Goal: Task Accomplishment & Management: Use online tool/utility

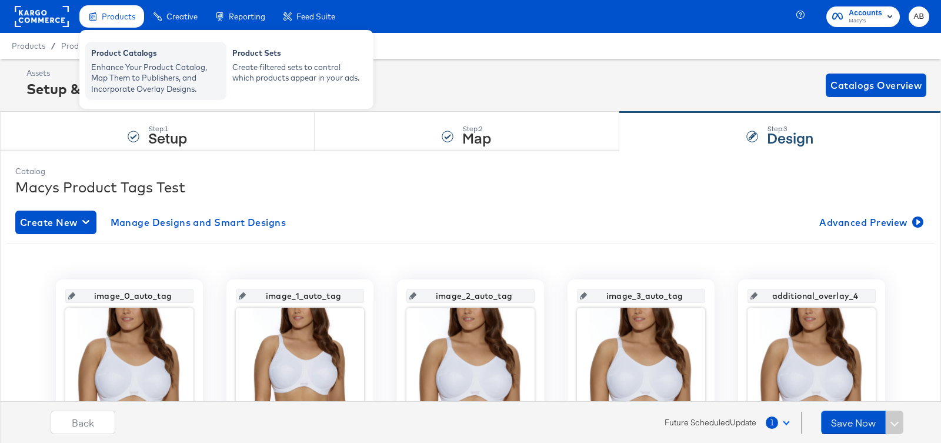
click at [116, 68] on div "Enhance Your Product Catalog, Map Them to Publishers, and Incorporate Overlay D…" at bounding box center [155, 78] width 129 height 33
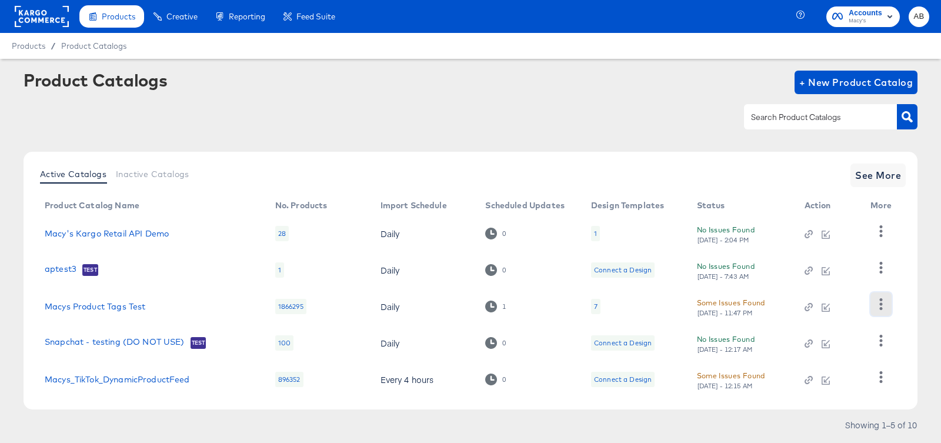
click at [880, 304] on icon "button" at bounding box center [881, 303] width 3 height 11
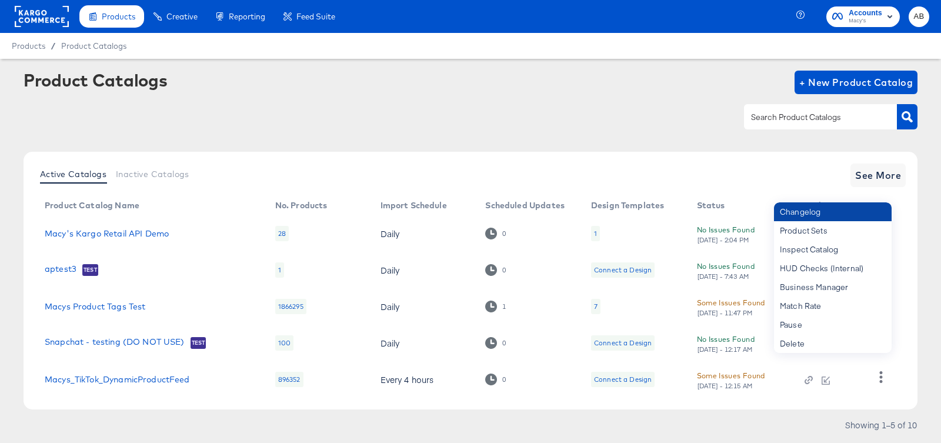
click at [843, 209] on div "Changelog" at bounding box center [833, 211] width 118 height 19
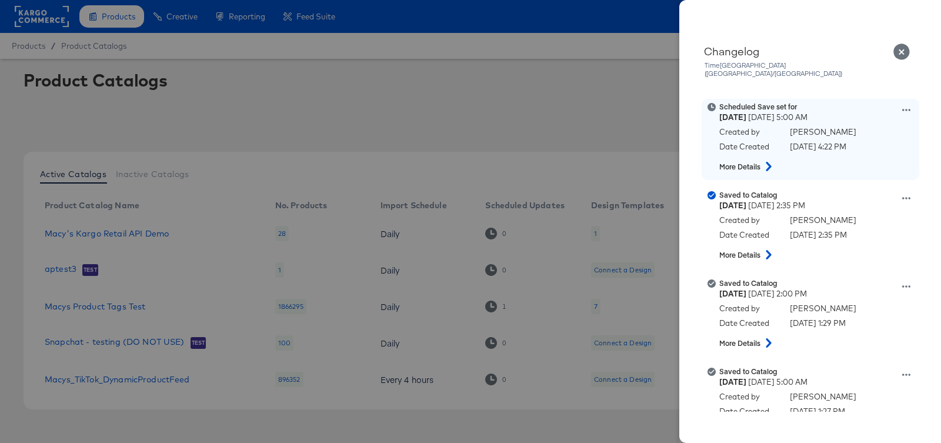
click at [907, 109] on icon at bounding box center [906, 110] width 8 height 2
click at [843, 131] on button "Edit scheduled version" at bounding box center [852, 139] width 118 height 17
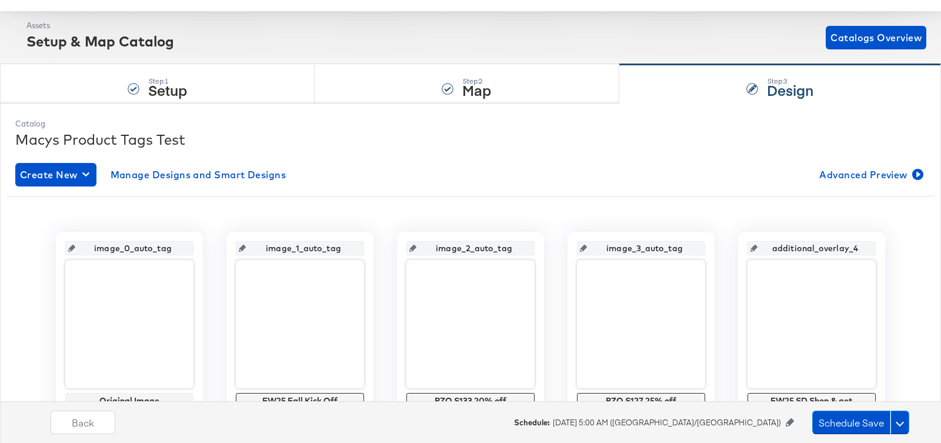
scroll to position [112, 0]
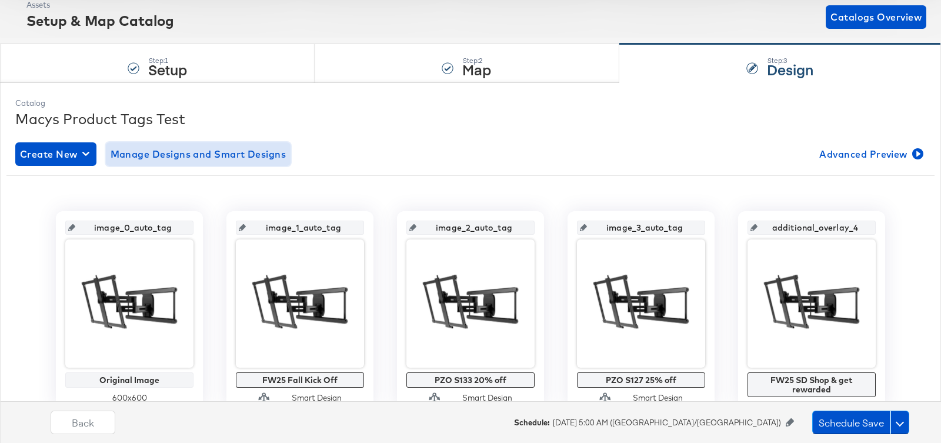
click at [246, 146] on span "Manage Designs and Smart Designs" at bounding box center [199, 154] width 176 height 16
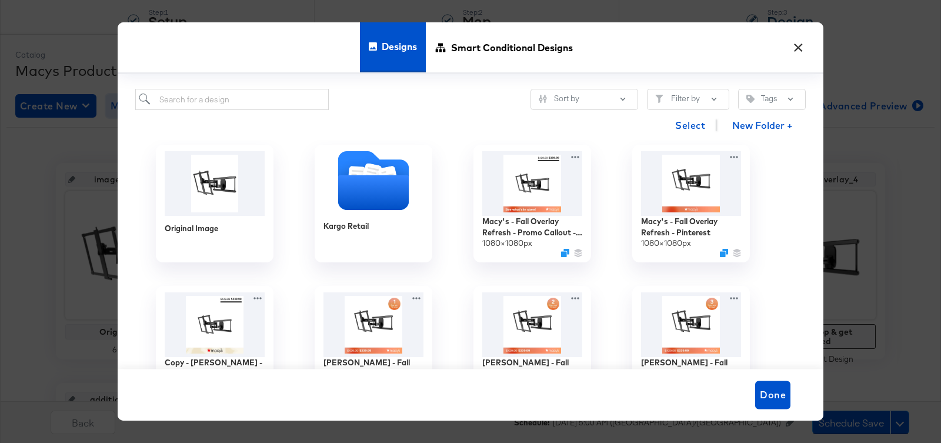
scroll to position [0, 0]
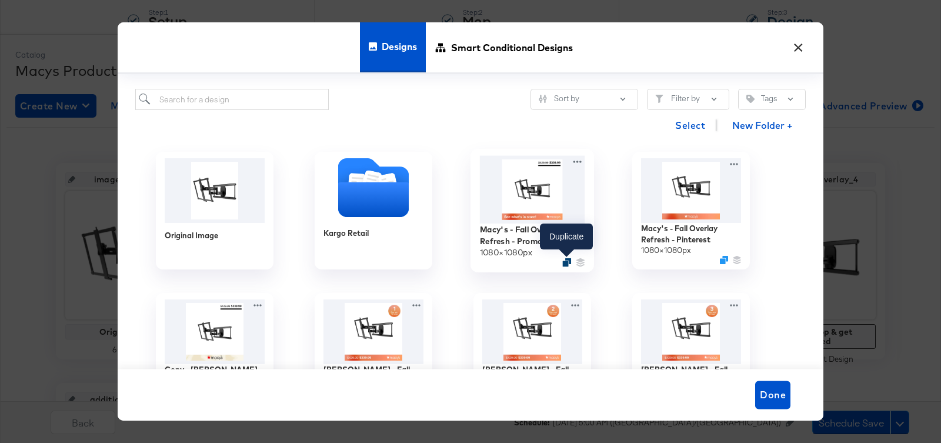
click at [565, 261] on icon "Duplicate" at bounding box center [566, 262] width 9 height 9
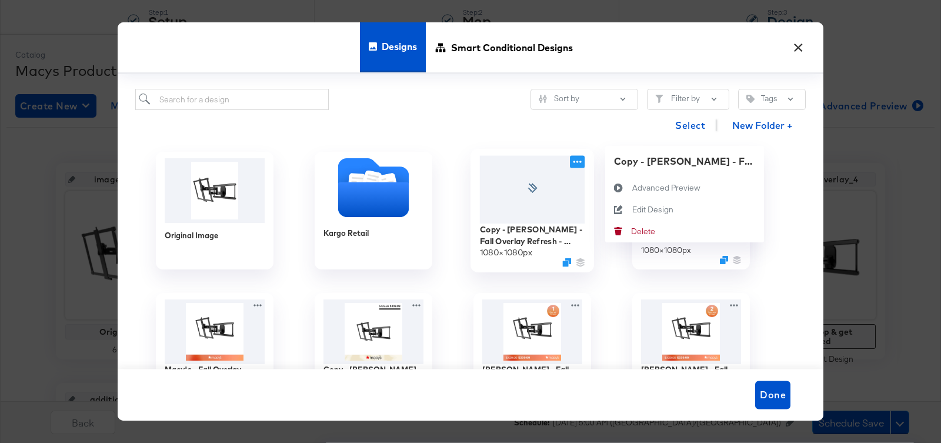
click at [576, 161] on icon at bounding box center [577, 161] width 15 height 12
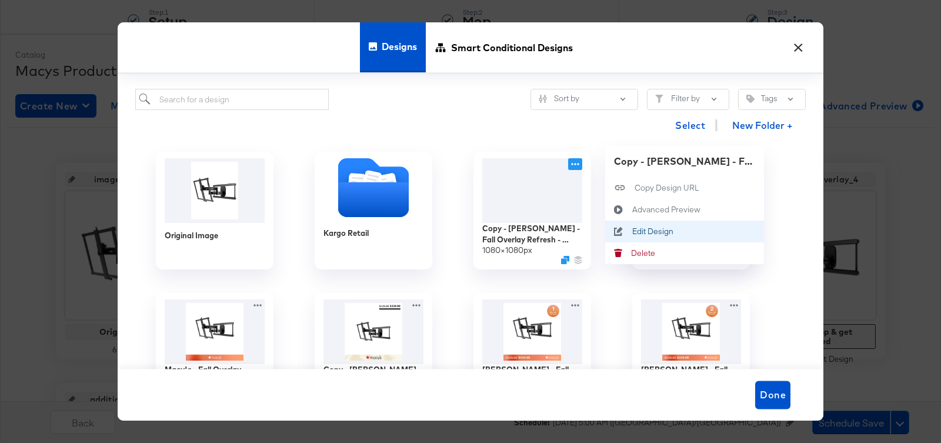
click at [632, 231] on div "Edit Design Edit Design" at bounding box center [632, 231] width 0 height 0
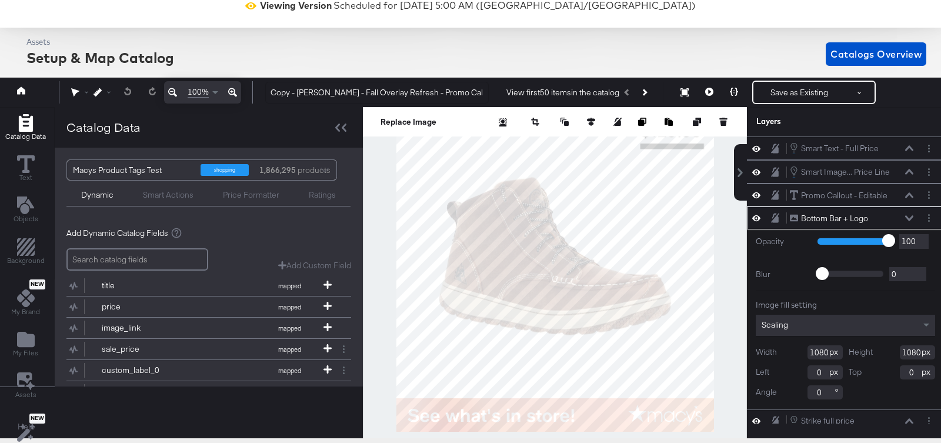
scroll to position [79, 0]
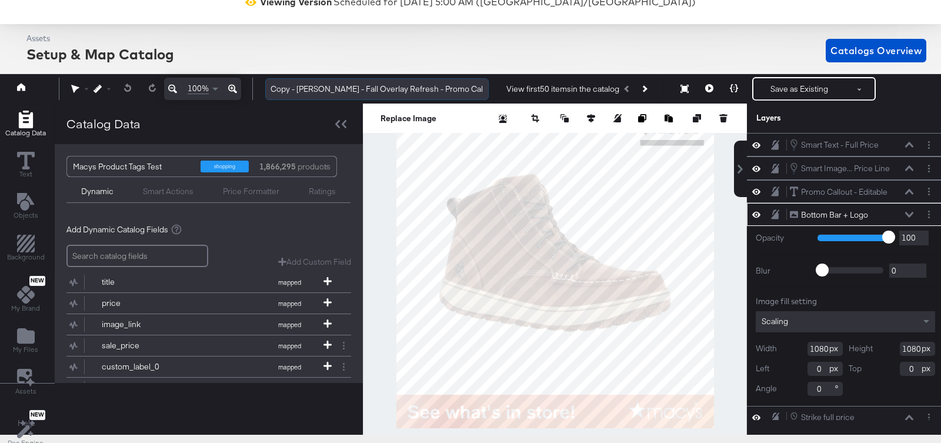
click at [309, 89] on input "Copy - [PERSON_NAME] - Fall Overlay Refresh - Promo Callout - Price Strike DAR" at bounding box center [377, 89] width 224 height 22
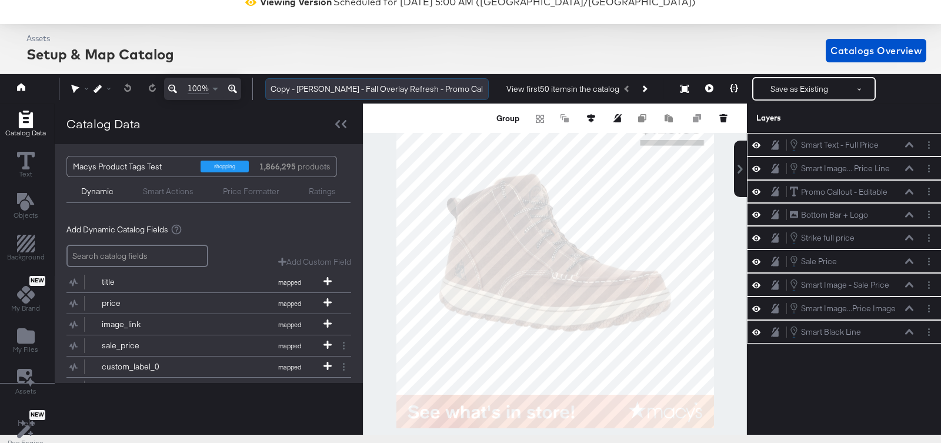
click at [358, 91] on input "Copy - [PERSON_NAME] - Fall Overlay Refresh - Promo Callout - Price Strike DAR" at bounding box center [377, 89] width 224 height 22
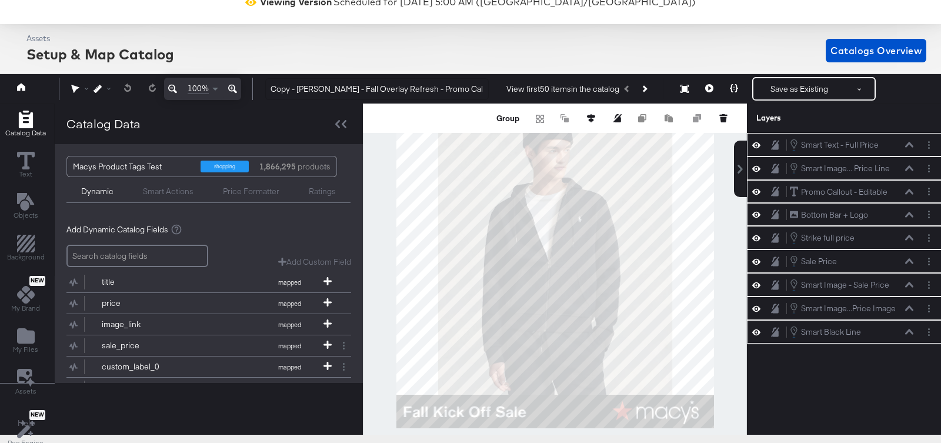
click at [380, 156] on div at bounding box center [555, 269] width 384 height 331
